Goal: Go to known website: Access a specific website the user already knows

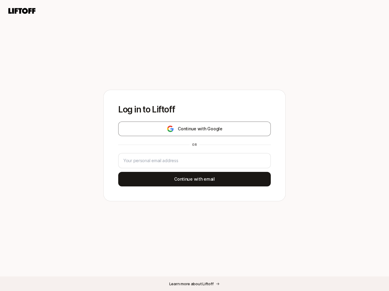
click at [194, 146] on div "or" at bounding box center [194, 144] width 10 height 5
click at [22, 11] on icon at bounding box center [21, 11] width 29 height 8
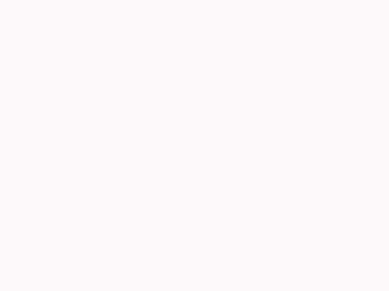
click at [194, 129] on div at bounding box center [194, 145] width 389 height 291
click at [194, 179] on div at bounding box center [194, 145] width 389 height 291
click at [194, 284] on div at bounding box center [194, 145] width 389 height 291
